Goal: Information Seeking & Learning: Learn about a topic

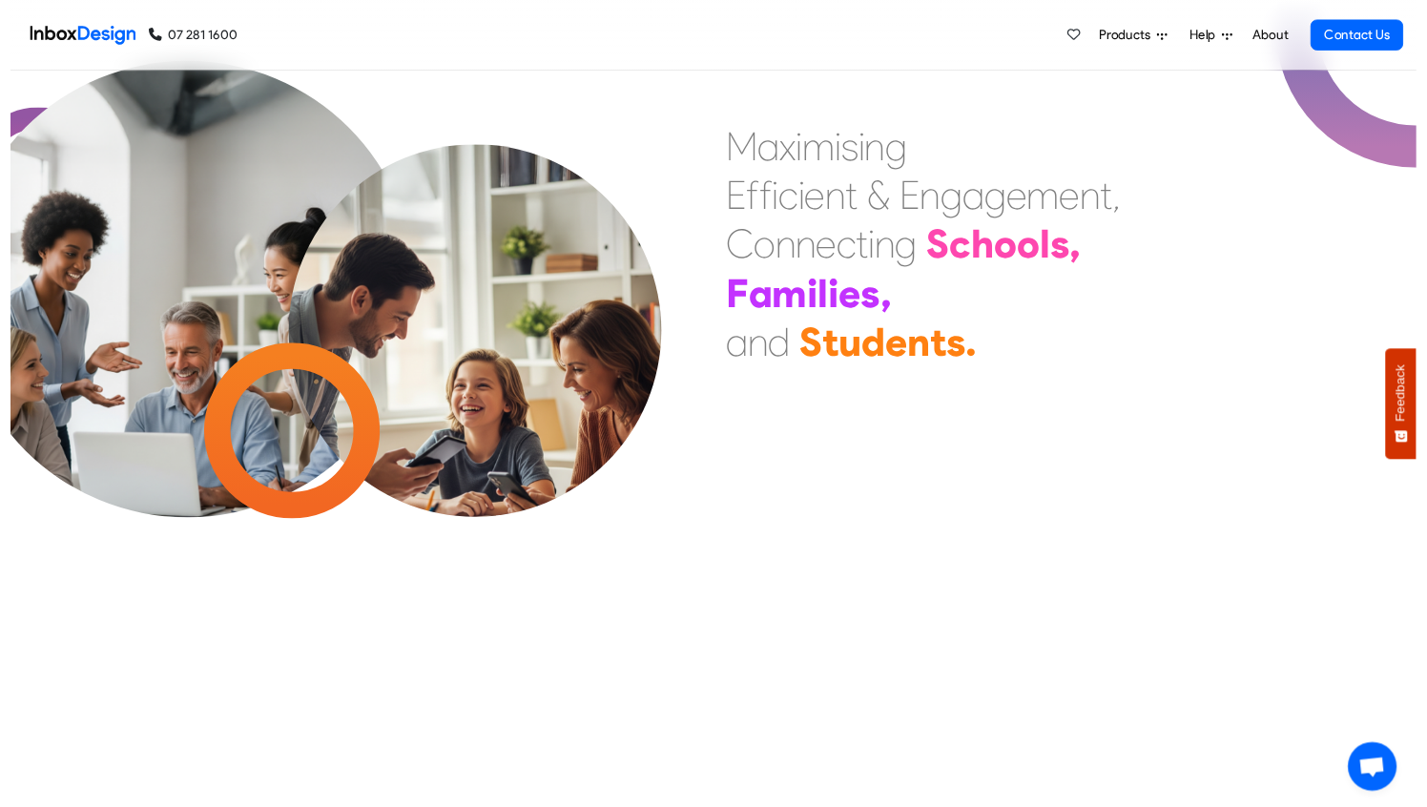
scroll to position [9515, 0]
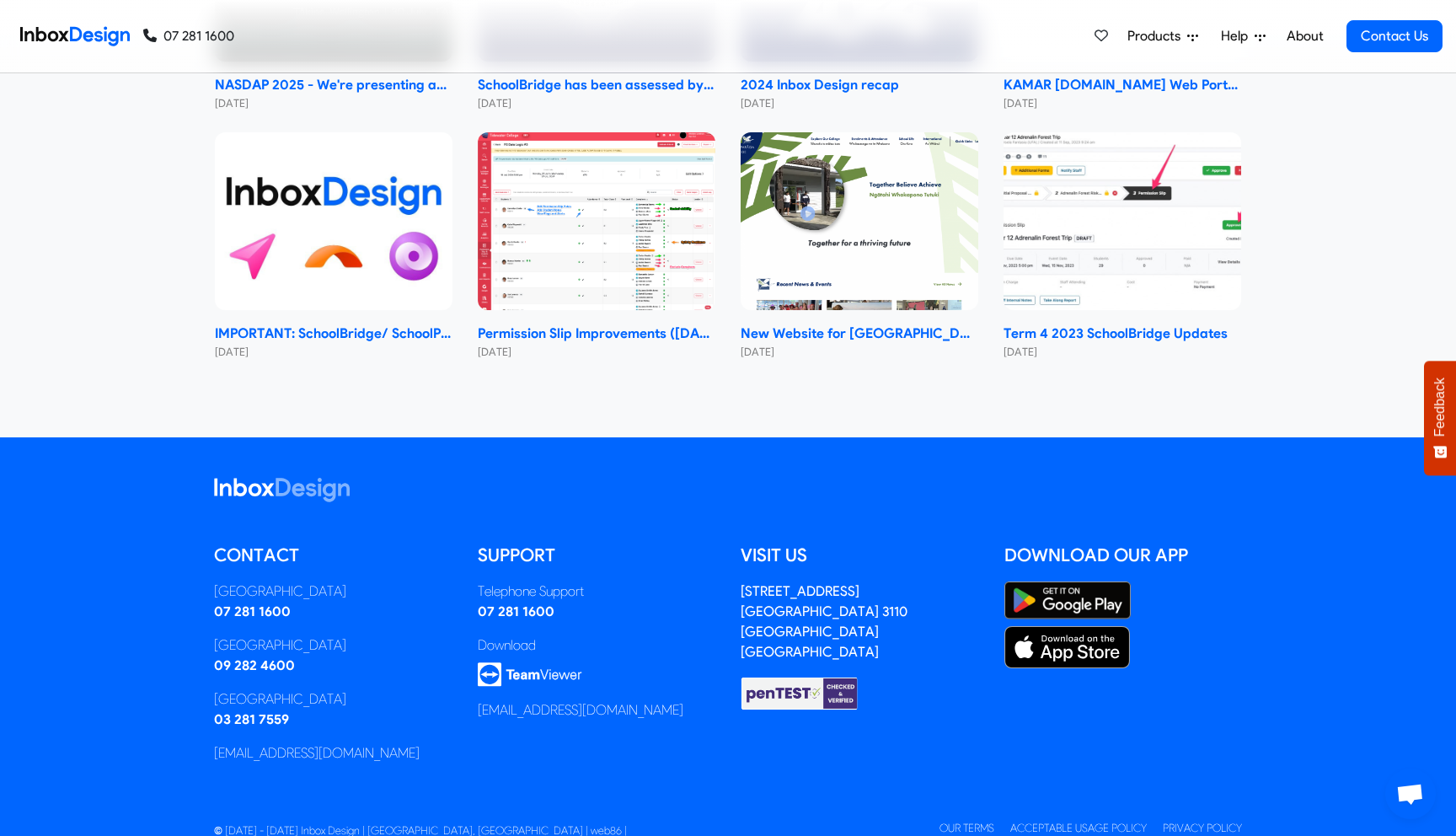
click at [802, 46] on div "Products Mobile APP Free Webinars & Training Browse all Features Login Help Sup…" at bounding box center [838, 36] width 1209 height 72
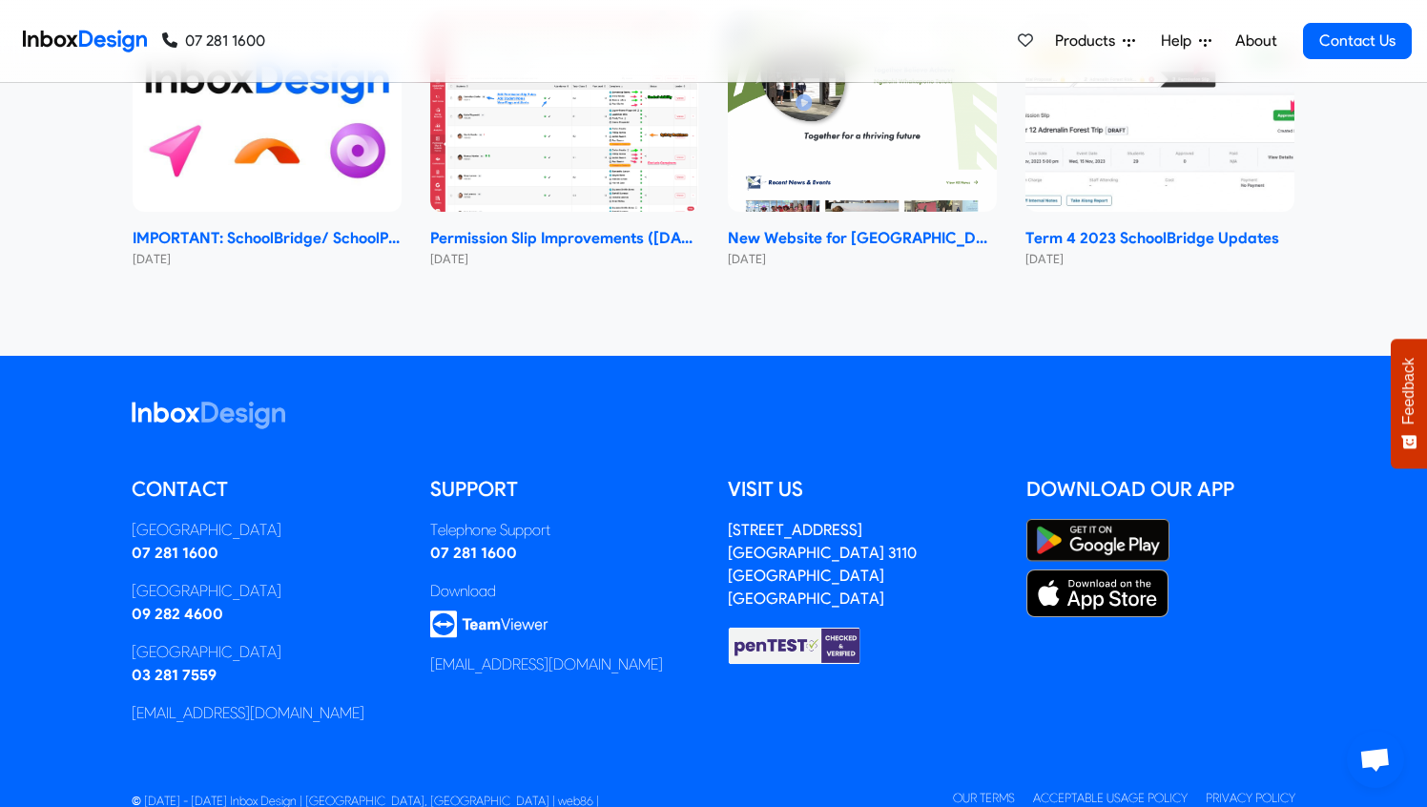
scroll to position [9174, 0]
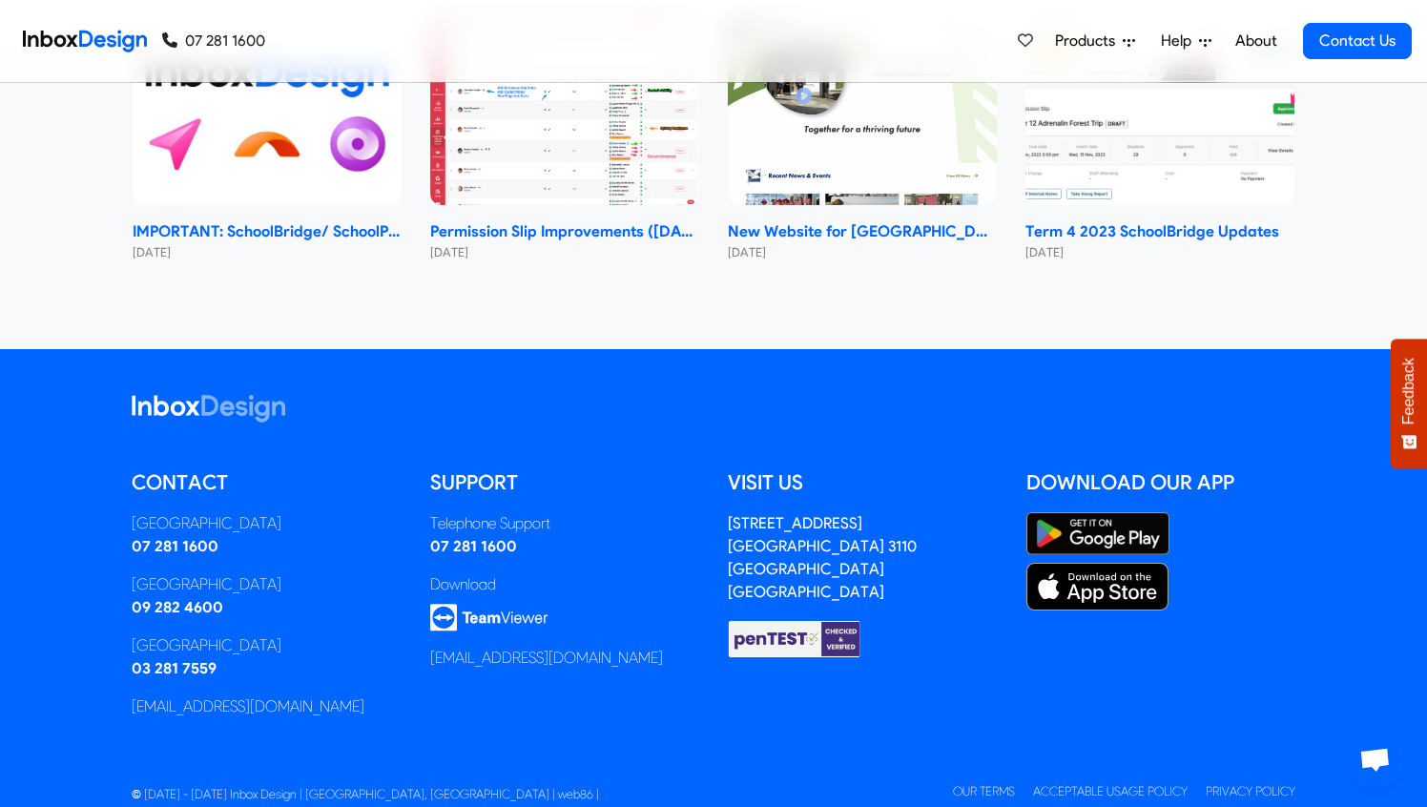
click at [1063, 71] on div "Products Mobile APP Free Webinars & Training Browse all Features Login Help Sup…" at bounding box center [1210, 41] width 403 height 82
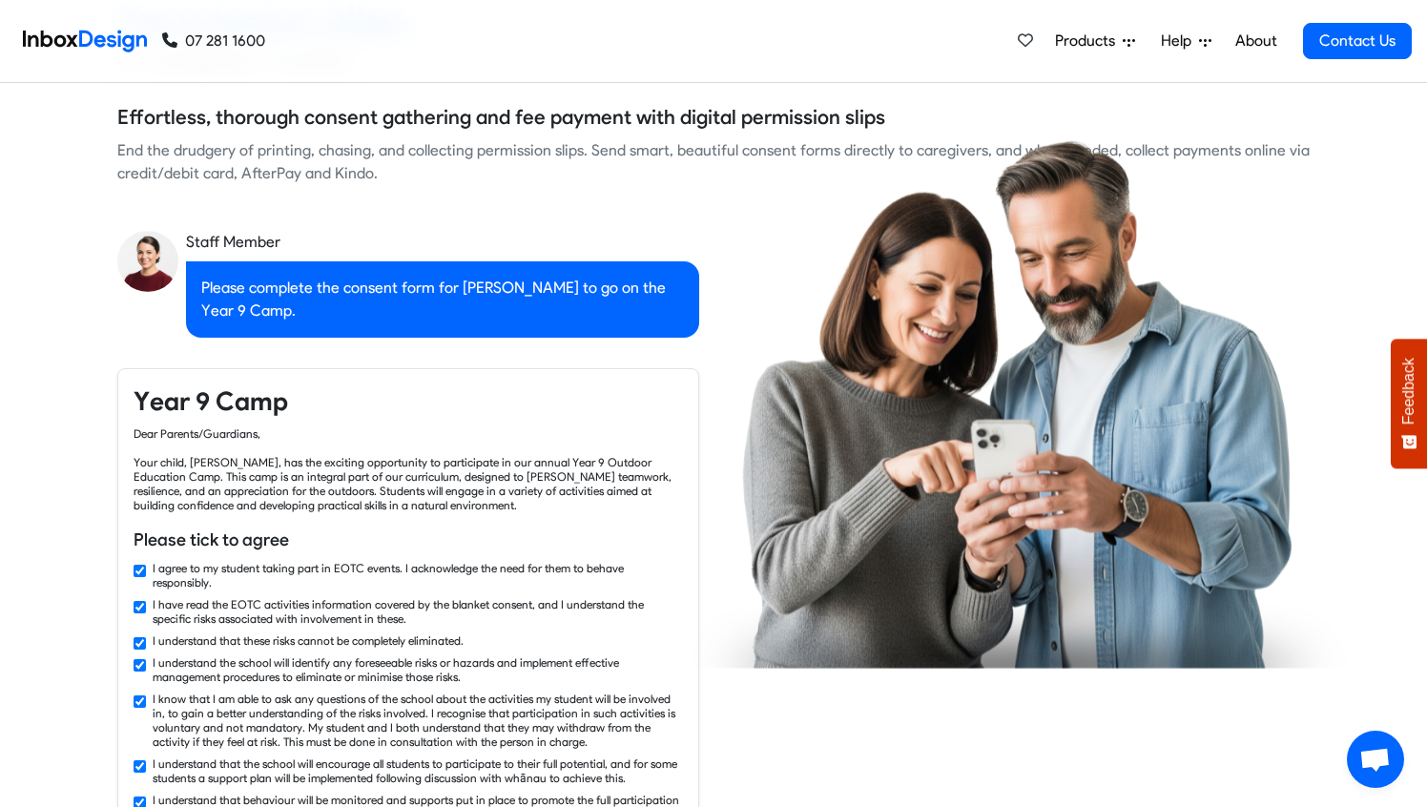
checkbox input "false"
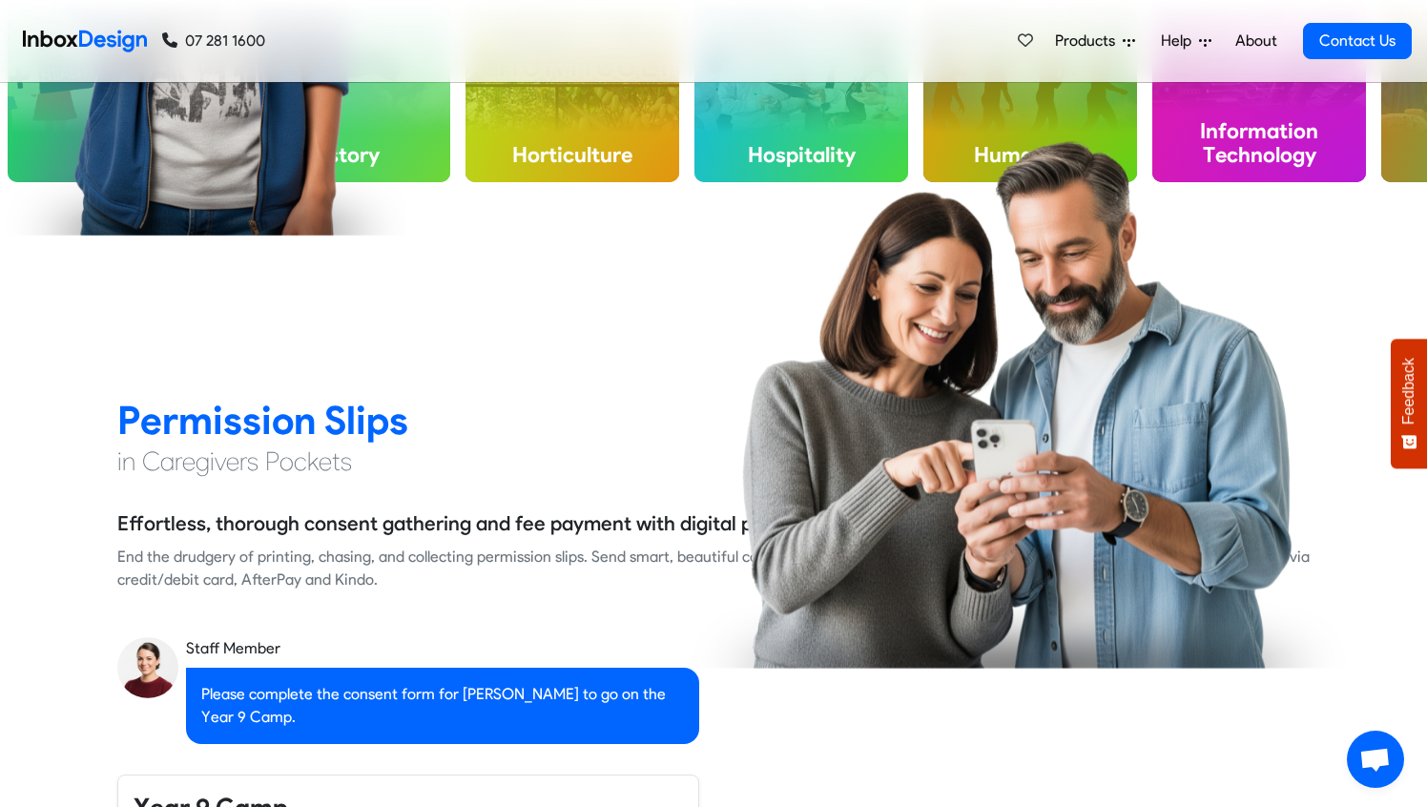
checkbox input "false"
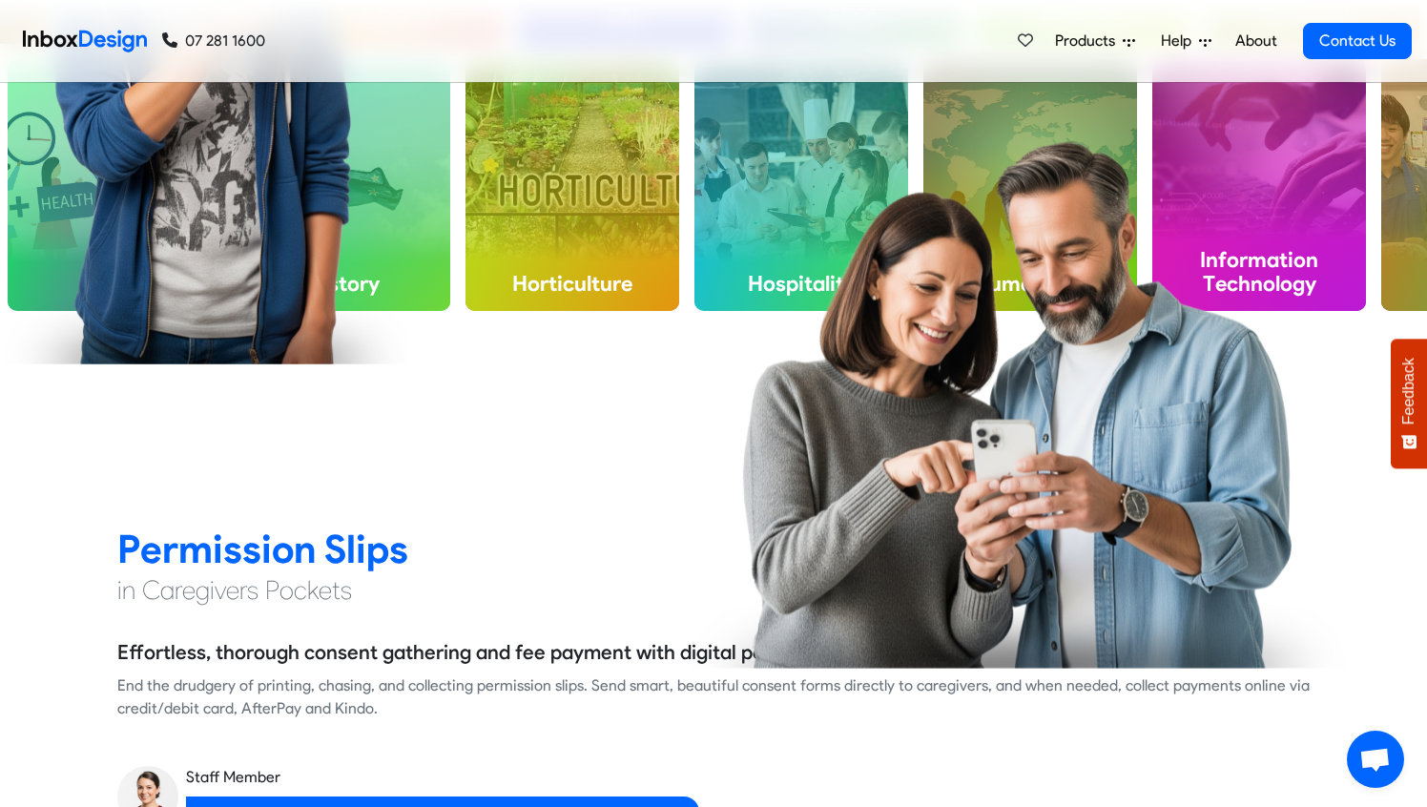
checkbox input "false"
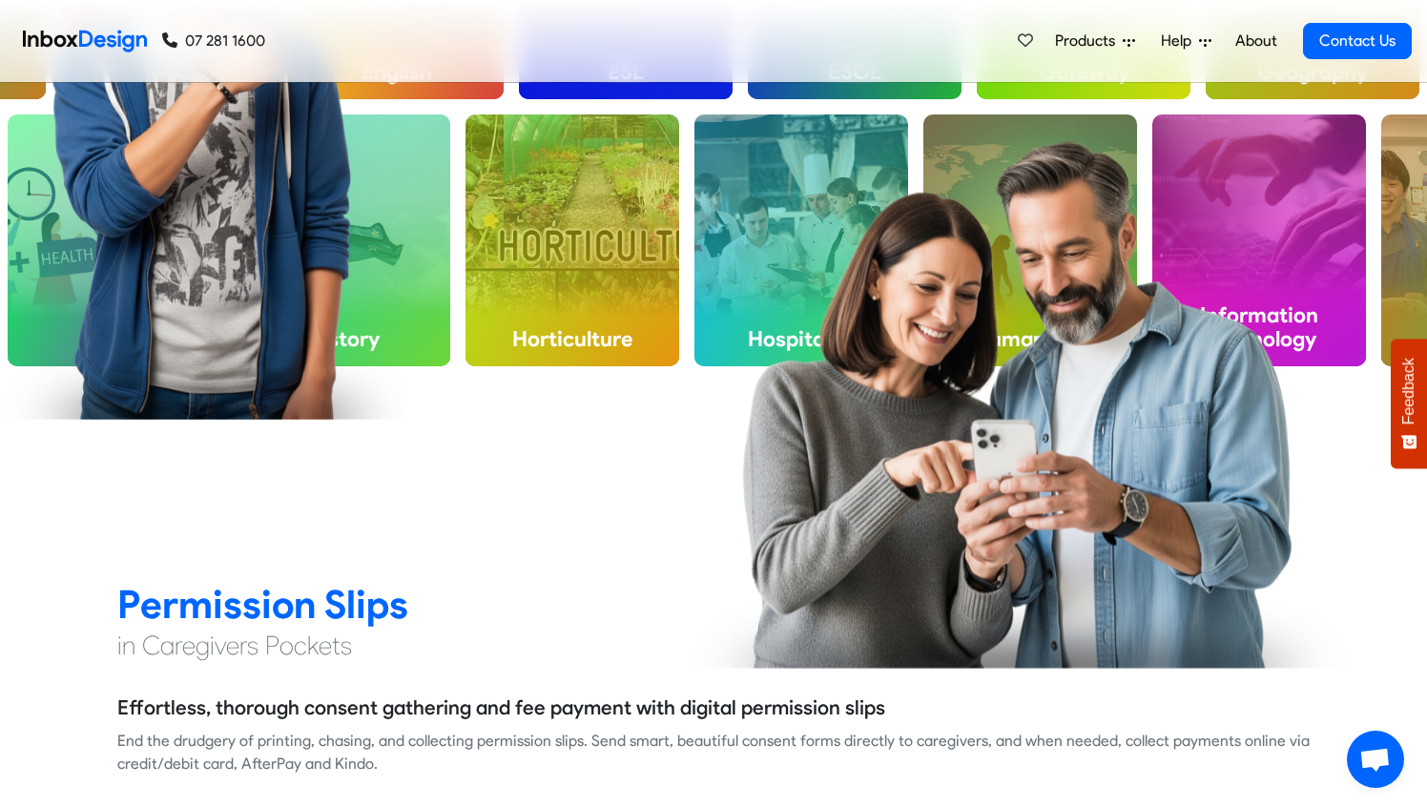
checkbox input "false"
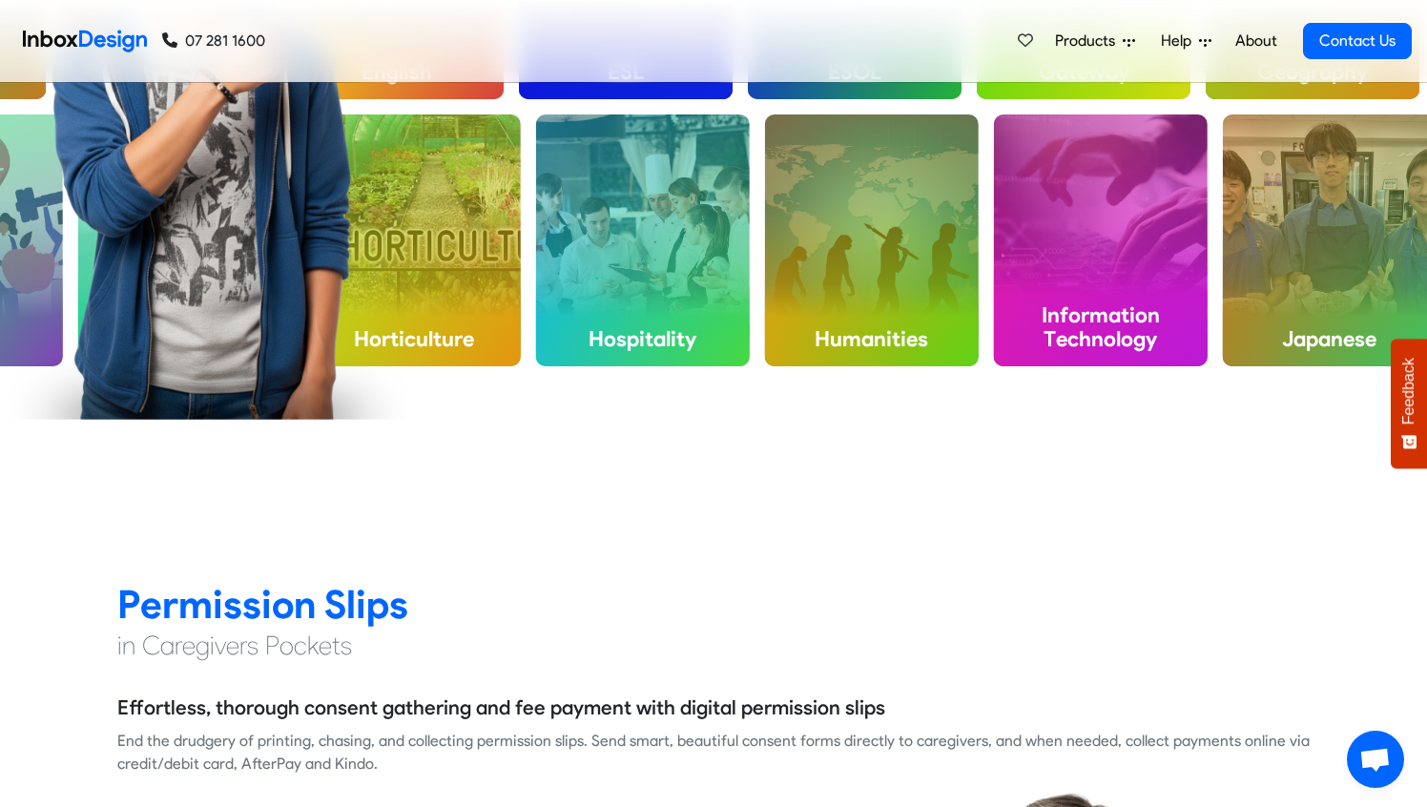
checkbox input "false"
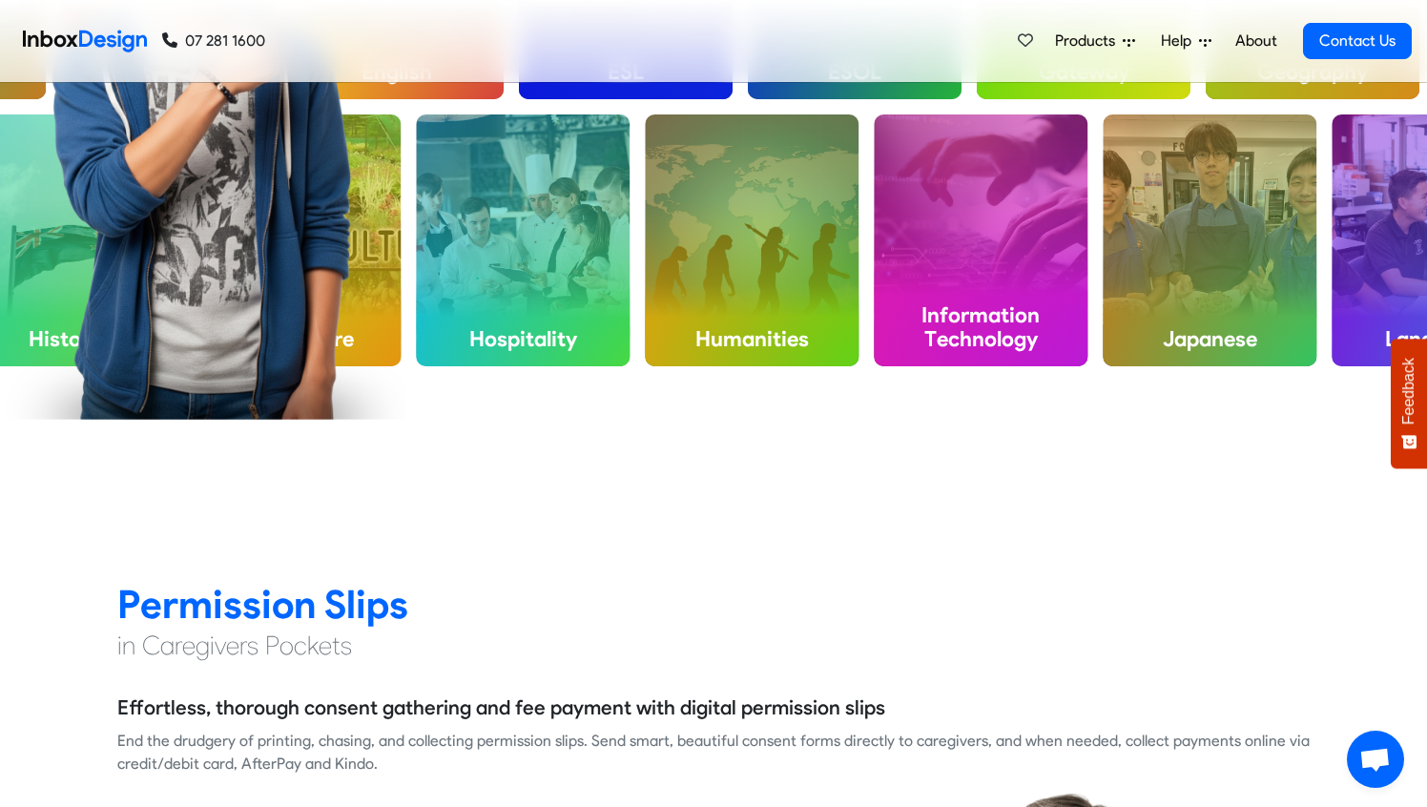
checkbox input "false"
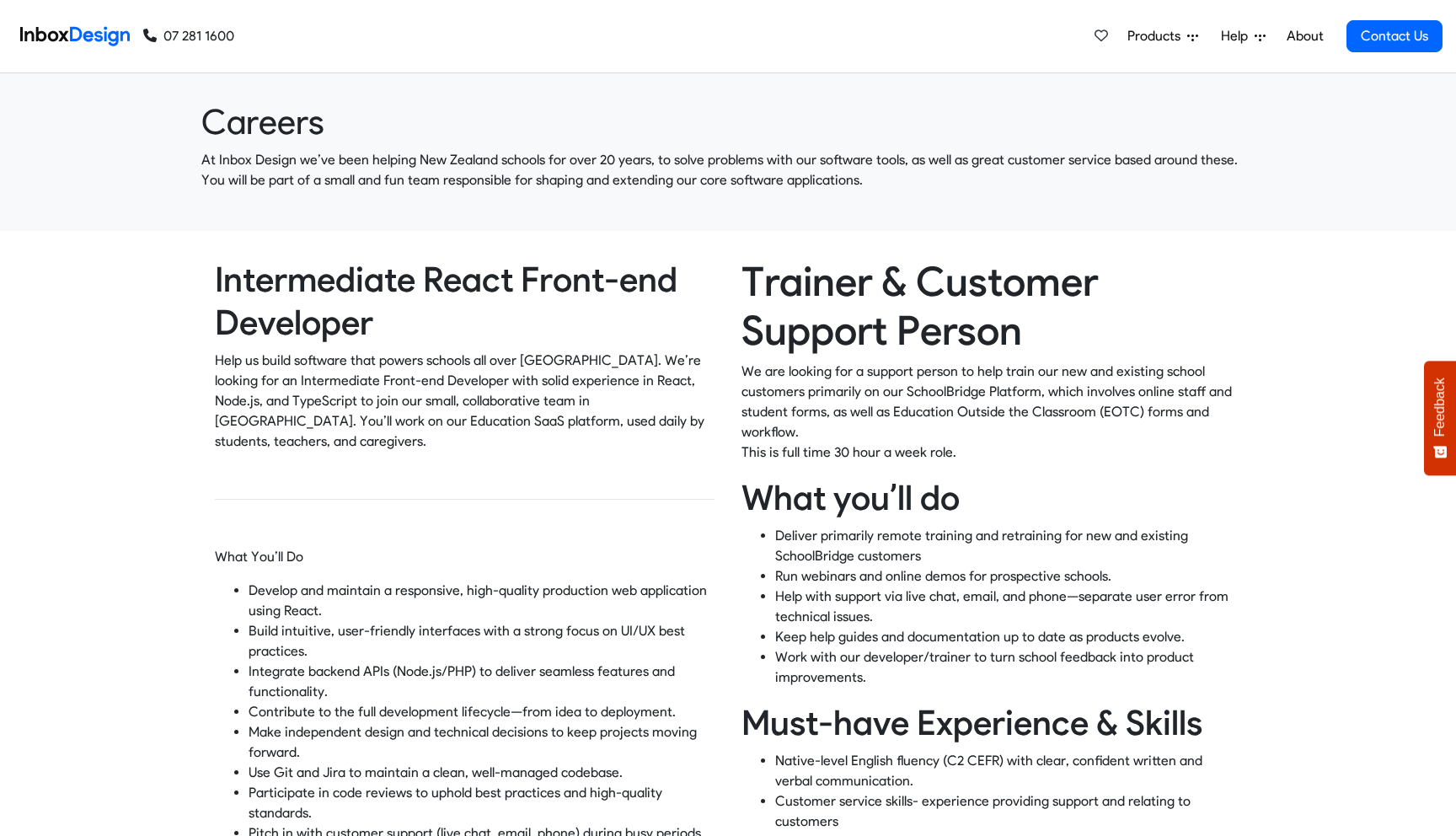
click at [905, 167] on p "At Inbox Design we’ve been helping New Zealand schools for over 20 years, to so…" at bounding box center [728, 171] width 1053 height 41
